Goal: Task Accomplishment & Management: Use online tool/utility

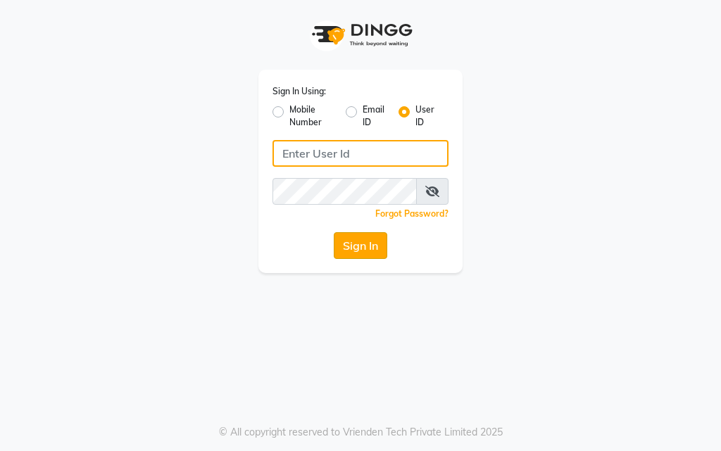
type input "salon360degree"
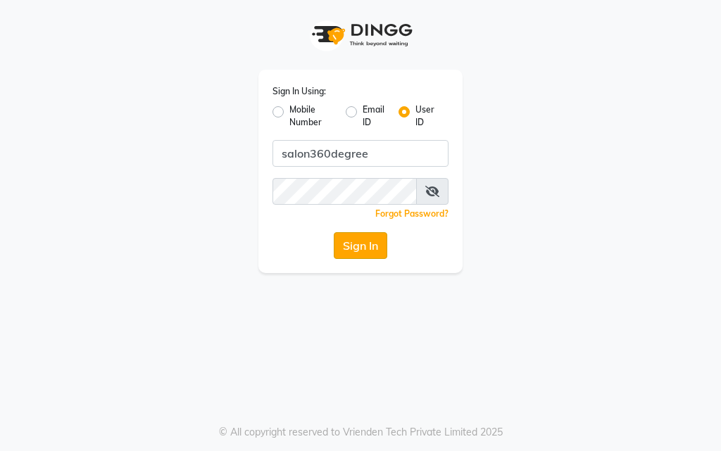
click at [366, 244] on button "Sign In" at bounding box center [360, 245] width 53 height 27
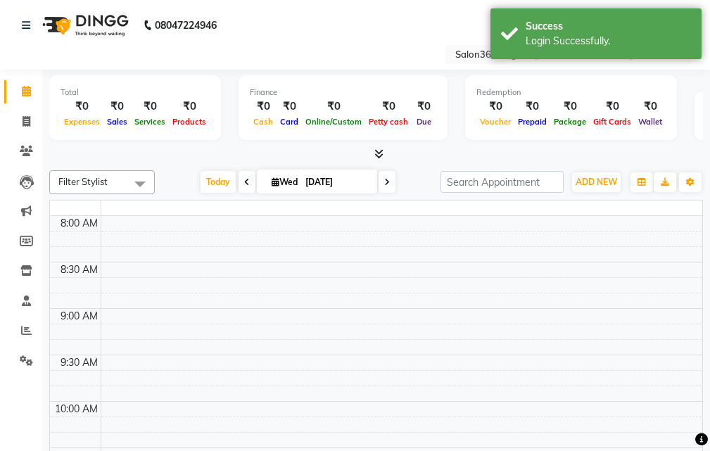
select select "en"
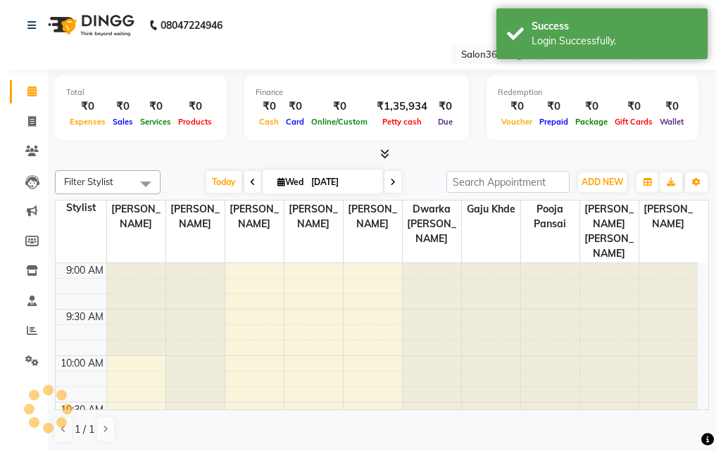
scroll to position [187, 0]
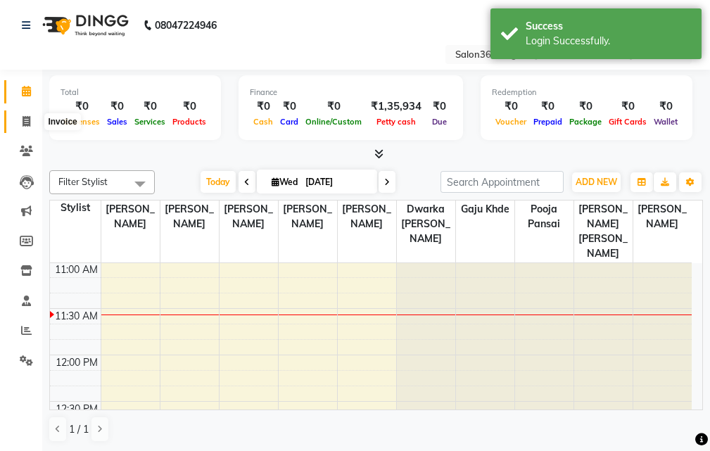
click at [15, 117] on span at bounding box center [26, 122] width 25 height 16
select select "service"
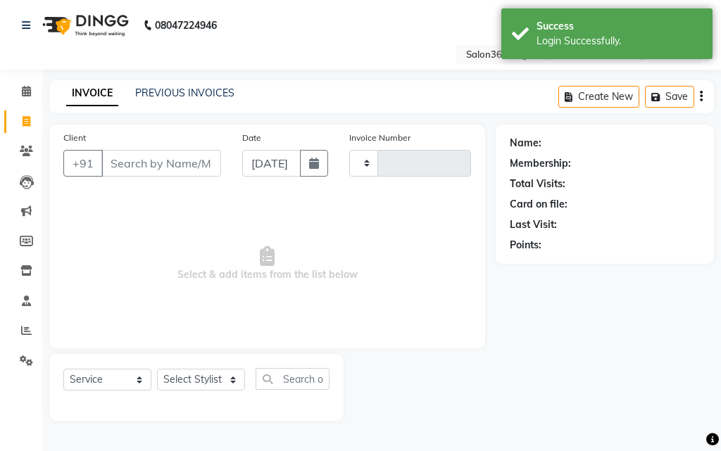
type input "2287"
select select "5215"
click at [188, 94] on link "PREVIOUS INVOICES" at bounding box center [184, 93] width 99 height 13
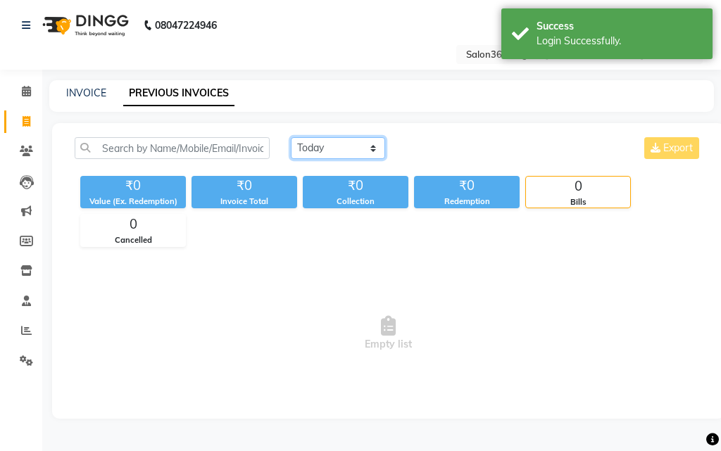
drag, startPoint x: 336, startPoint y: 139, endPoint x: 329, endPoint y: 155, distance: 16.7
click at [336, 140] on select "[DATE] [DATE] Custom Range" at bounding box center [338, 148] width 94 height 22
select select "[DATE]"
click at [291, 137] on select "[DATE] [DATE] Custom Range" at bounding box center [338, 148] width 94 height 22
